Goal: Register for event/course

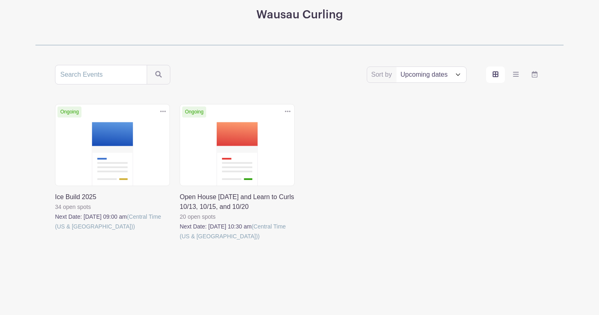
scroll to position [106, 0]
click at [180, 241] on link at bounding box center [180, 241] width 0 height 0
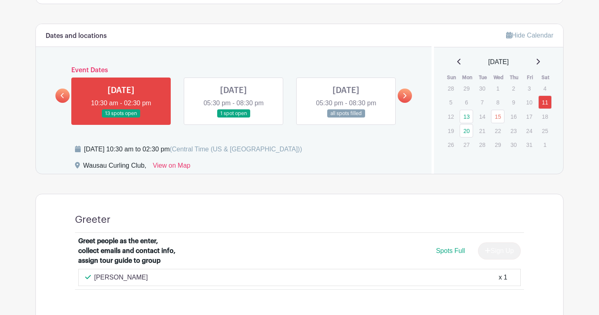
scroll to position [432, 0]
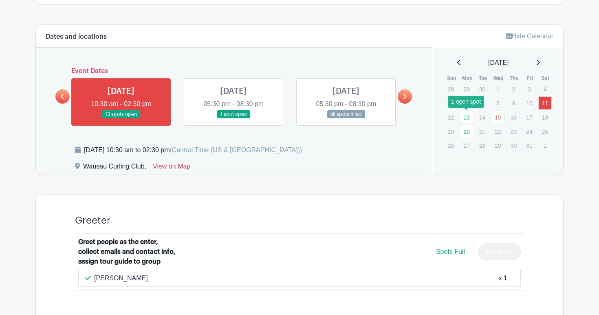
click at [466, 118] on link "13" at bounding box center [466, 116] width 13 height 13
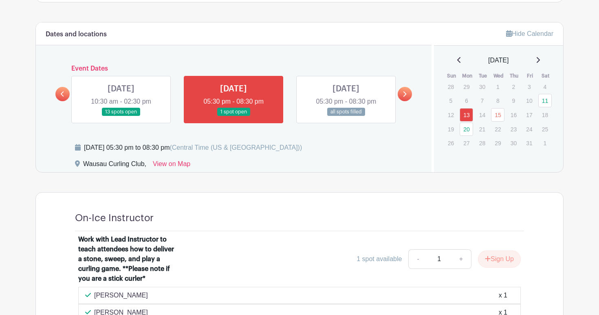
scroll to position [423, 0]
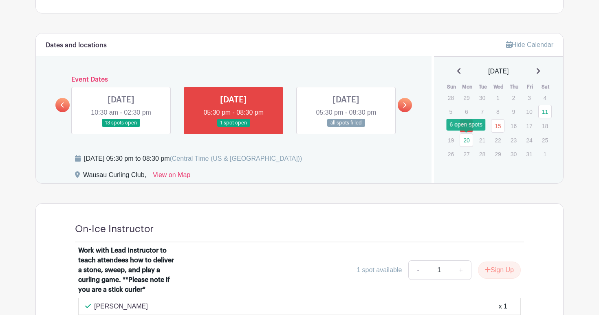
click at [466, 140] on link "20" at bounding box center [466, 139] width 13 height 13
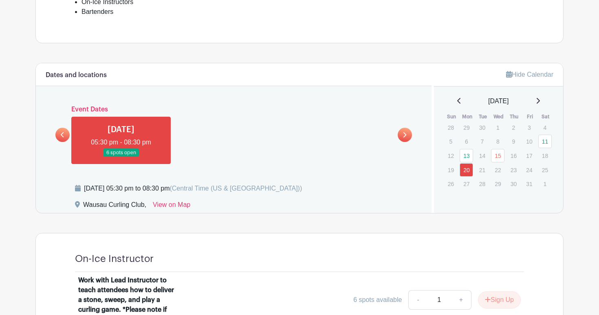
scroll to position [460, 0]
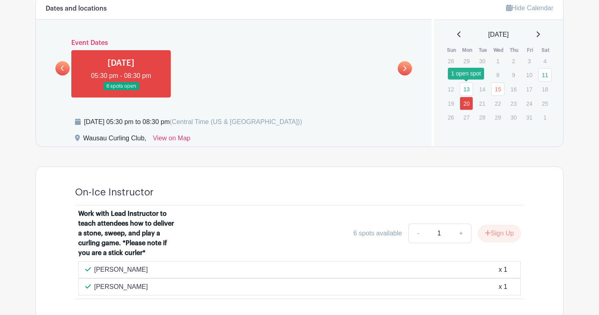
click at [465, 86] on link "13" at bounding box center [466, 88] width 13 height 13
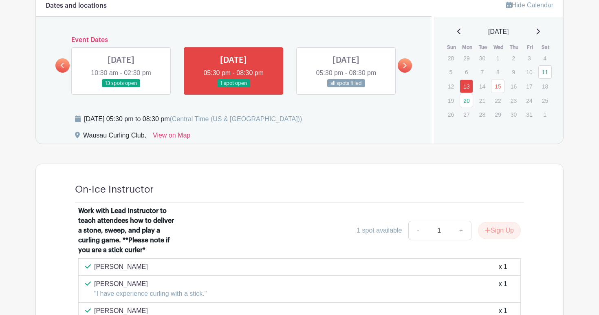
scroll to position [386, 0]
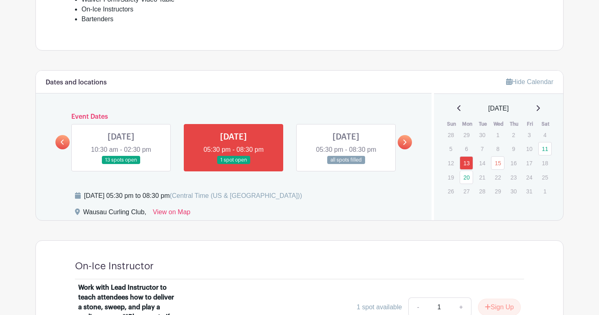
click at [409, 144] on link at bounding box center [405, 142] width 14 height 14
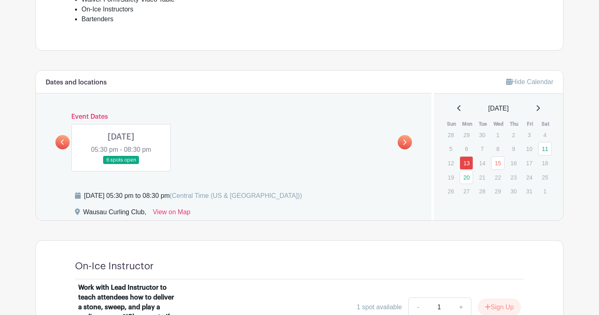
click at [121, 164] on link at bounding box center [121, 164] width 0 height 0
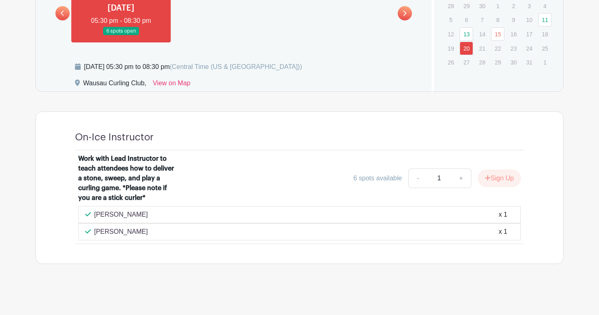
scroll to position [538, 0]
click at [494, 170] on button "Sign Up" at bounding box center [499, 178] width 43 height 17
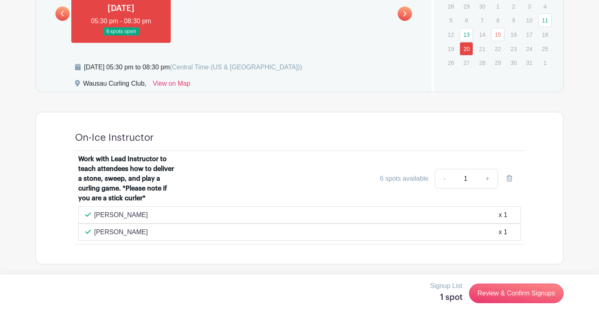
scroll to position [514, 0]
click at [507, 293] on link "Review & Confirm Signups" at bounding box center [516, 293] width 95 height 20
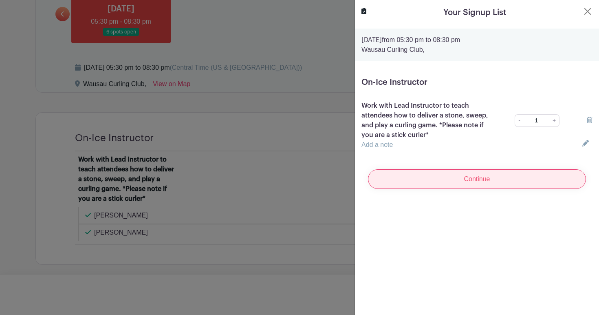
click at [488, 182] on input "Continue" at bounding box center [477, 179] width 218 height 20
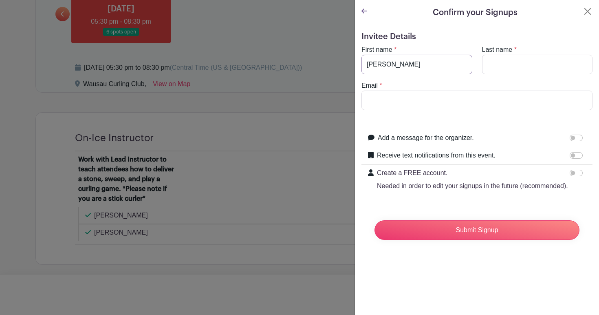
type input "[PERSON_NAME]"
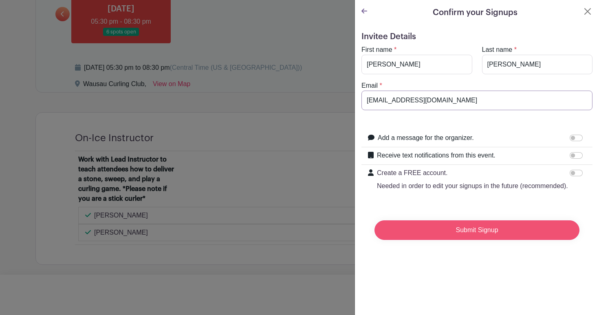
type input "[EMAIL_ADDRESS][DOMAIN_NAME]"
click at [467, 234] on input "Submit Signup" at bounding box center [477, 230] width 205 height 20
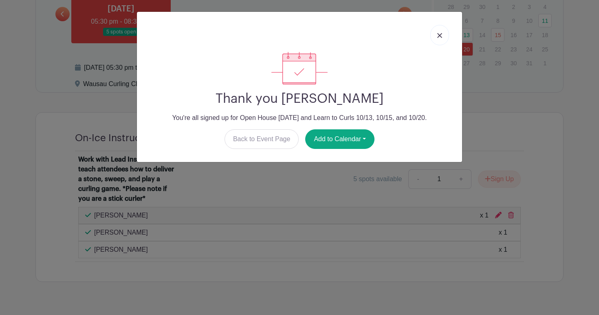
click at [444, 35] on link at bounding box center [439, 35] width 19 height 20
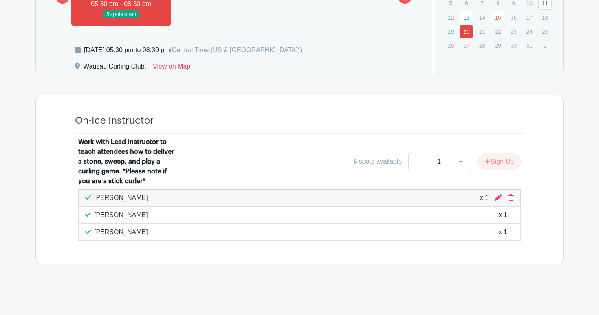
scroll to position [531, 0]
